Goal: Transaction & Acquisition: Subscribe to service/newsletter

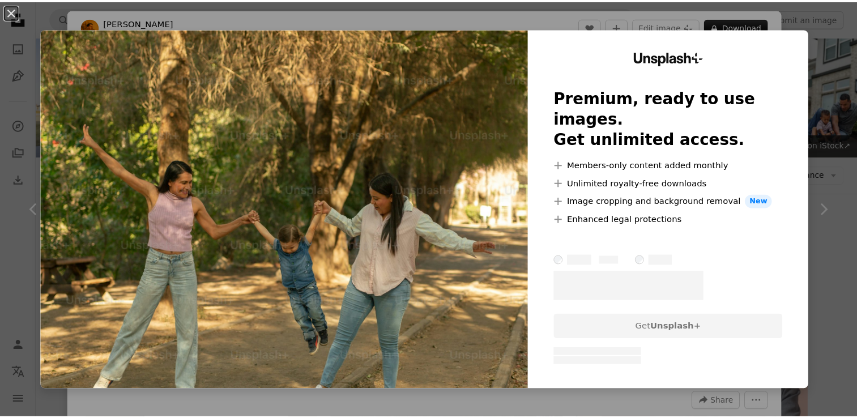
scroll to position [5141, 0]
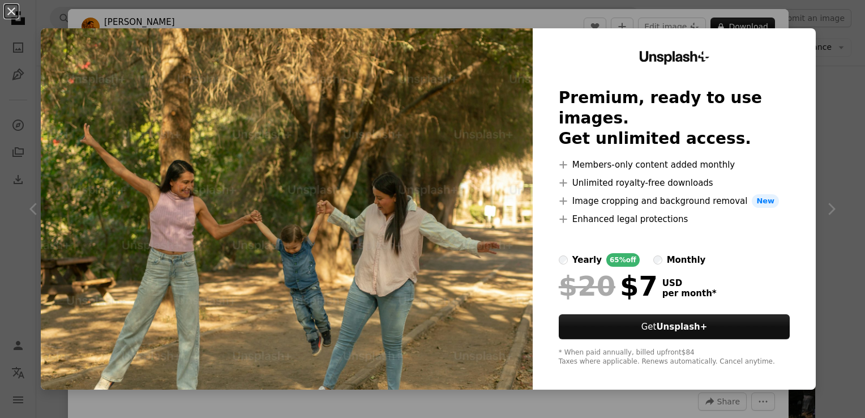
click at [831, 82] on div "An X shape Unsplash+ Premium, ready to use images. Get unlimited access. A plus…" at bounding box center [432, 209] width 865 height 418
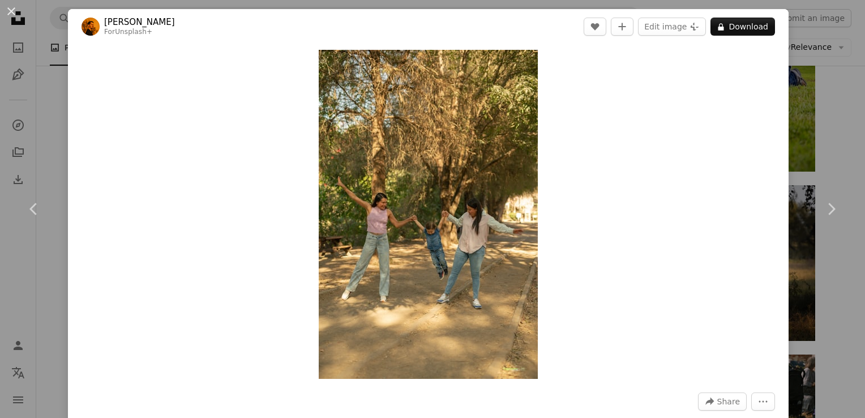
click at [831, 109] on div "An X shape Chevron left Chevron right [PERSON_NAME] For Unsplash+ A heart A plu…" at bounding box center [432, 209] width 865 height 418
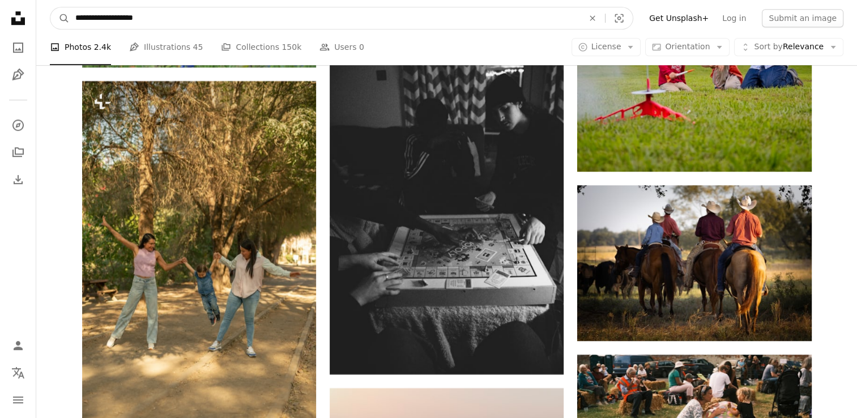
click at [74, 19] on input "**********" at bounding box center [325, 18] width 510 height 22
type input "**********"
click button "A magnifying glass" at bounding box center [59, 18] width 19 height 22
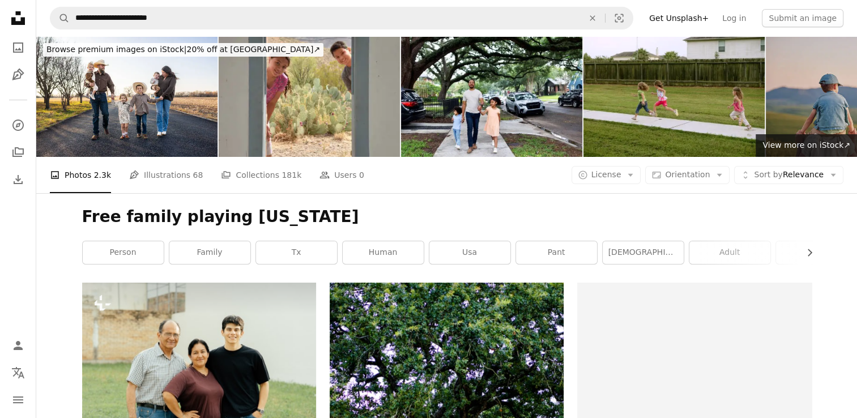
click at [825, 111] on img at bounding box center [856, 96] width 181 height 121
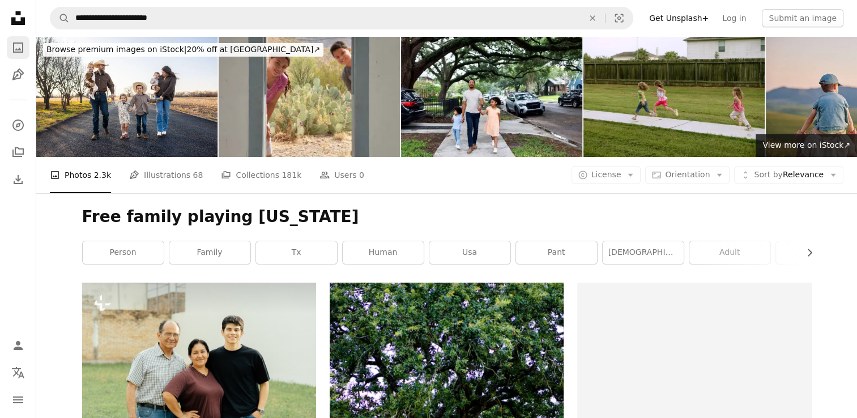
click at [20, 44] on icon "A photo" at bounding box center [18, 48] width 14 height 14
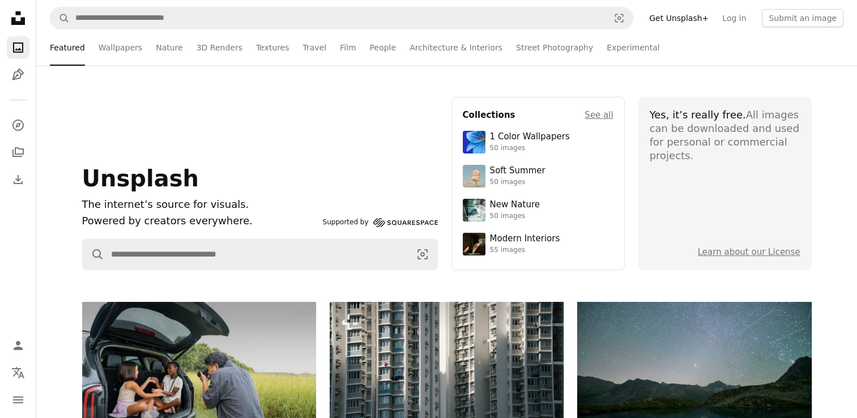
scroll to position [1, 0]
click at [691, 20] on link "Get Unsplash+" at bounding box center [678, 18] width 73 height 18
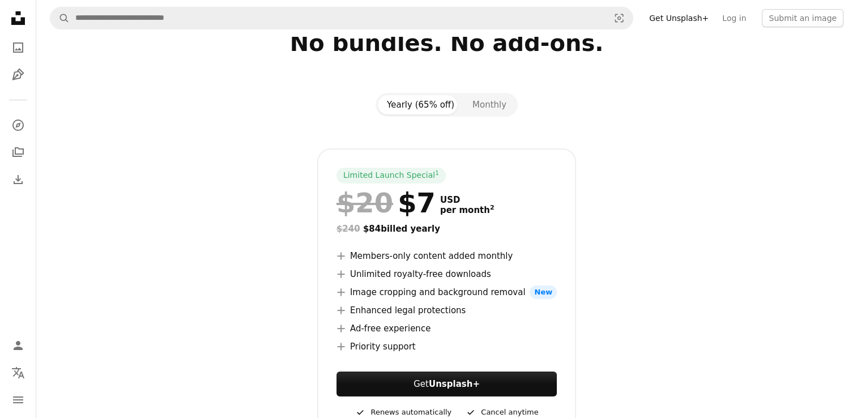
scroll to position [49, 0]
